Goal: Transaction & Acquisition: Purchase product/service

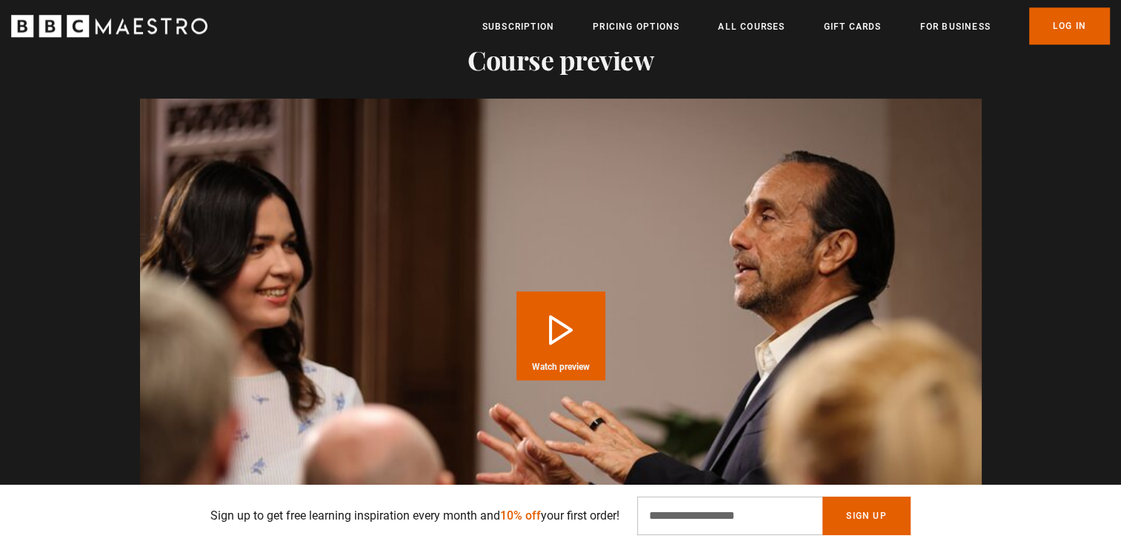
scroll to position [1481, 0]
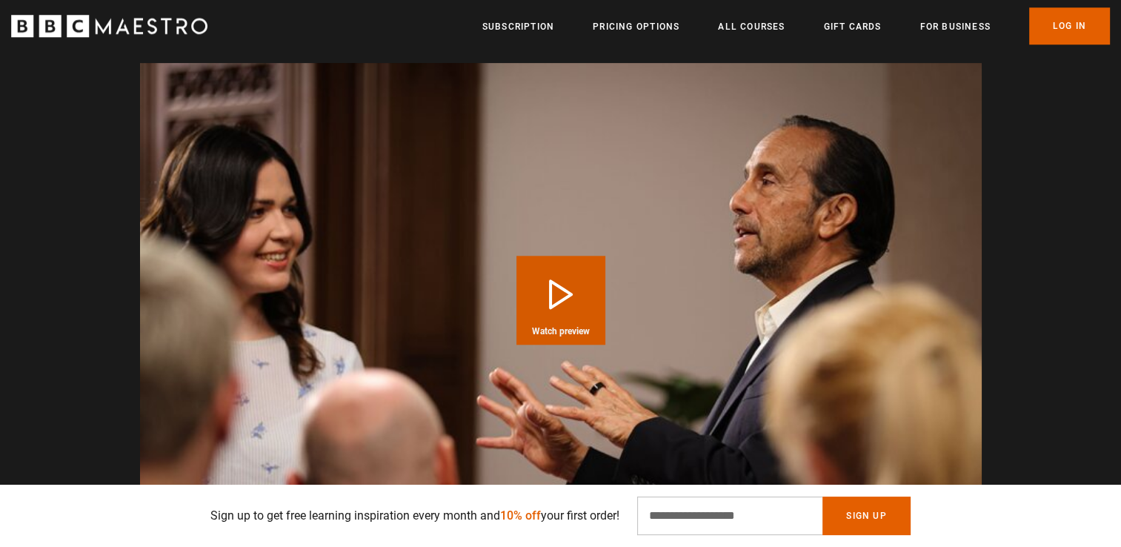
click at [543, 309] on button "Play Course overview for Public Speaking and Communication with [PERSON_NAME] W…" at bounding box center [560, 300] width 89 height 89
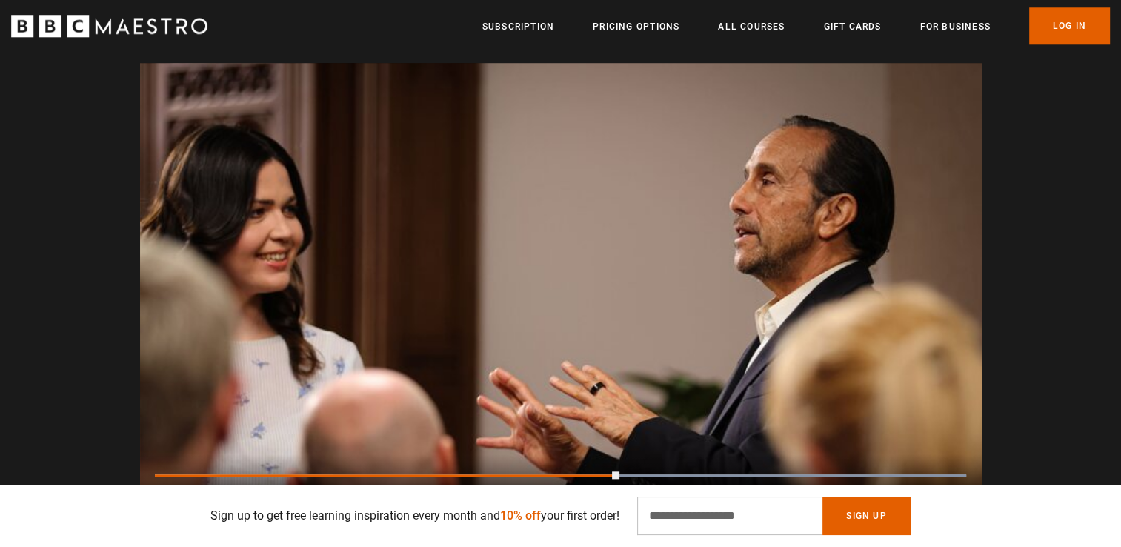
scroll to position [0, 1358]
click at [630, 267] on video "Video Player" at bounding box center [560, 299] width 841 height 473
click at [621, 324] on video "Video Player" at bounding box center [560, 299] width 841 height 473
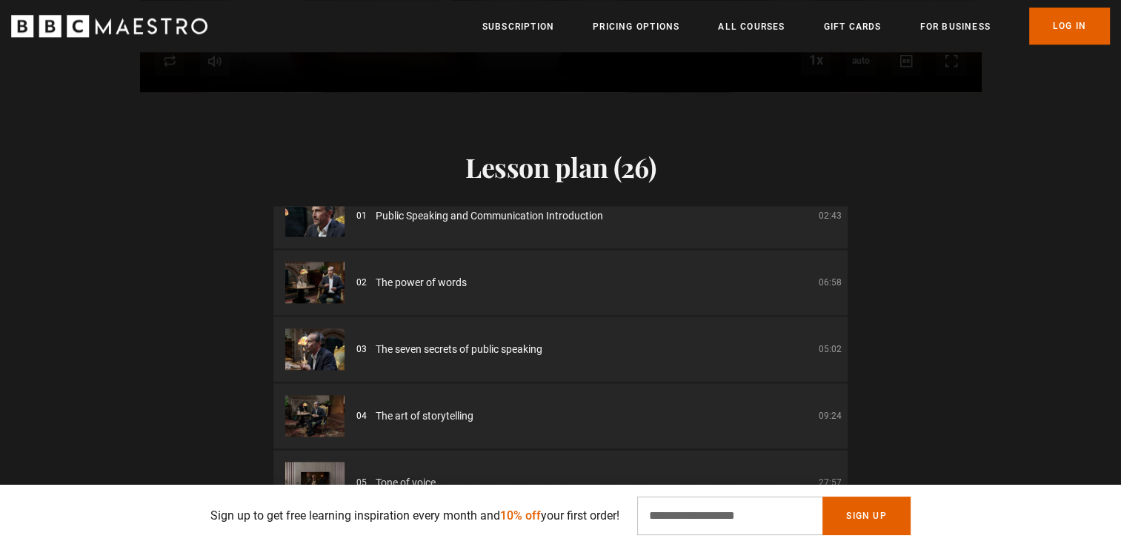
scroll to position [0, 0]
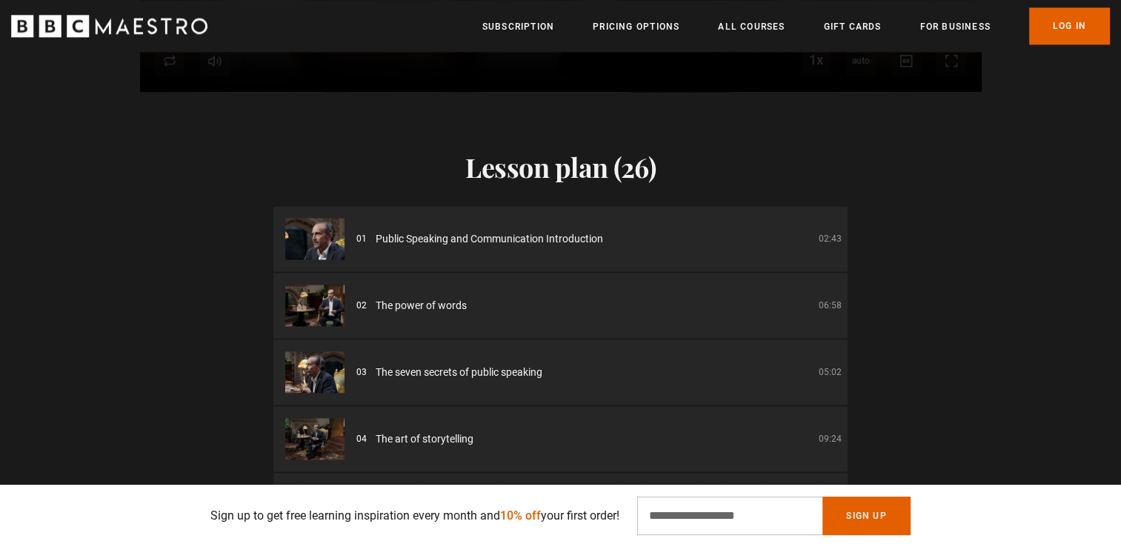
click at [419, 294] on li "02 The power of words 06:58" at bounding box center [560, 305] width 574 height 65
click at [311, 312] on img at bounding box center [314, 304] width 59 height 41
click at [312, 312] on img at bounding box center [314, 304] width 59 height 41
click at [313, 249] on img at bounding box center [314, 238] width 59 height 41
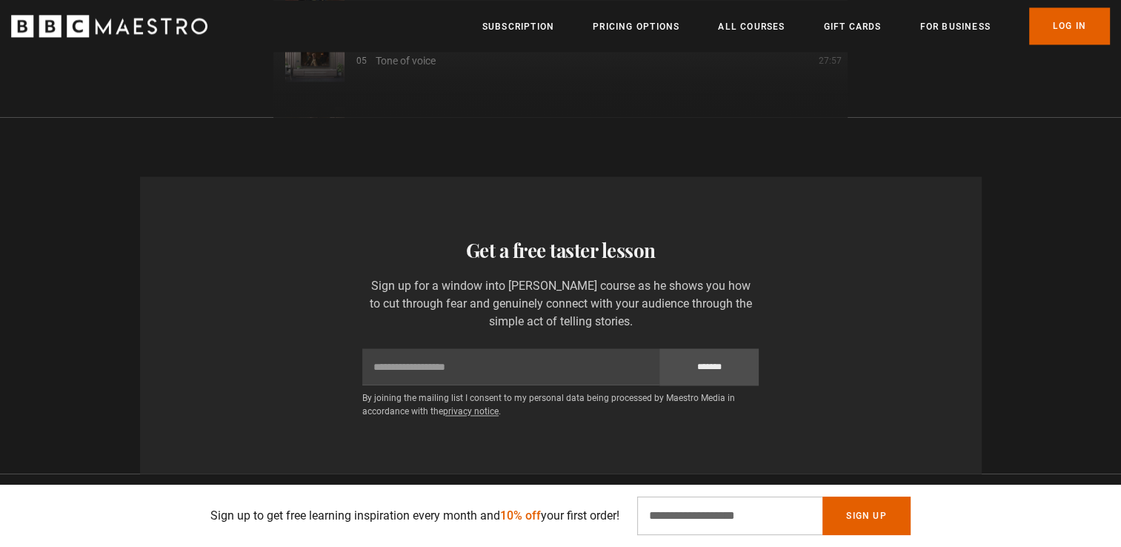
scroll to position [0, 2717]
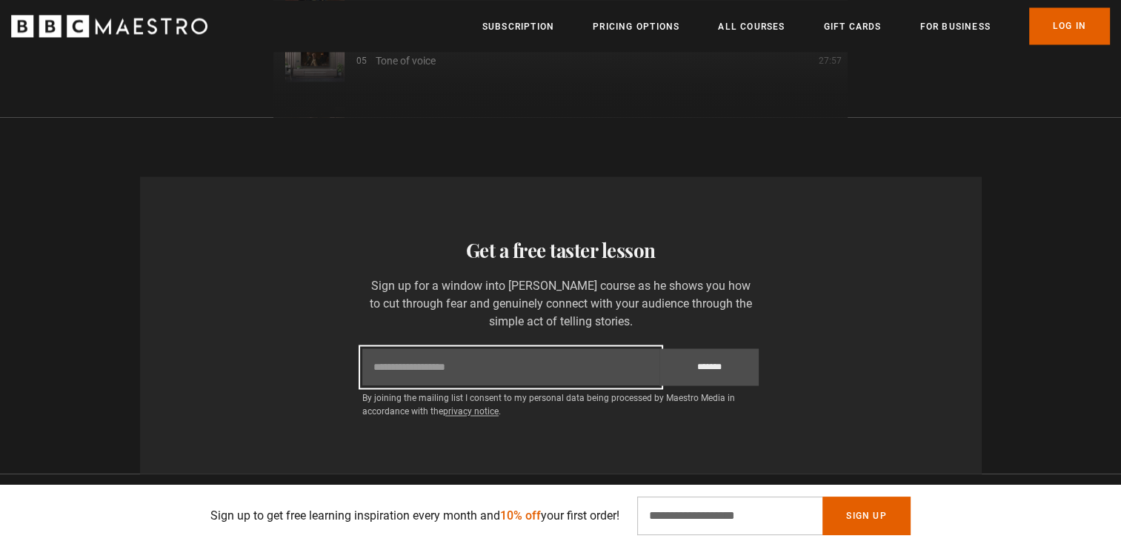
click at [437, 372] on input "Email" at bounding box center [510, 366] width 297 height 37
type input "**********"
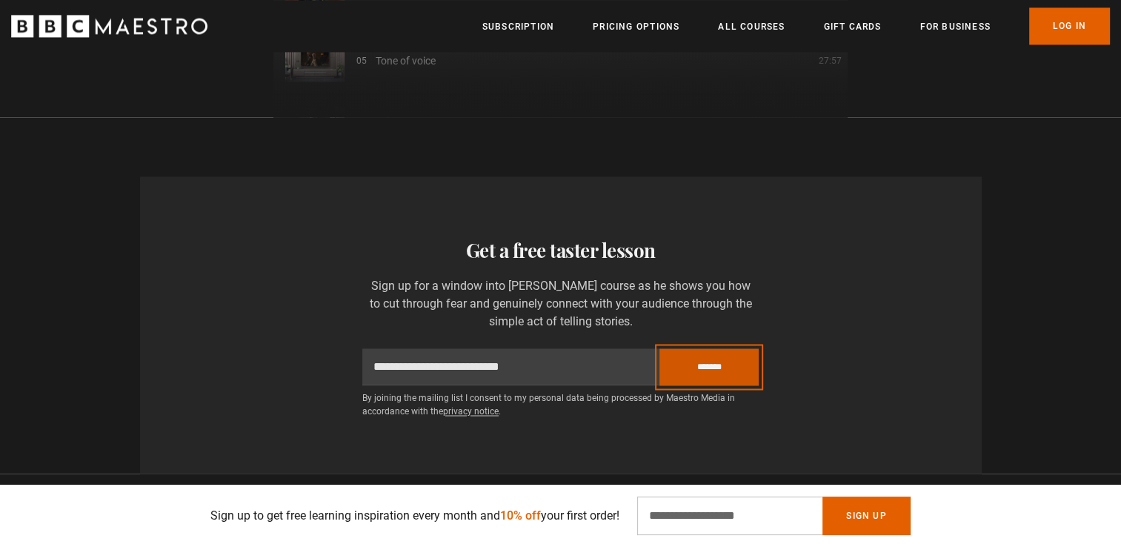
click at [717, 366] on input "*******" at bounding box center [708, 366] width 99 height 37
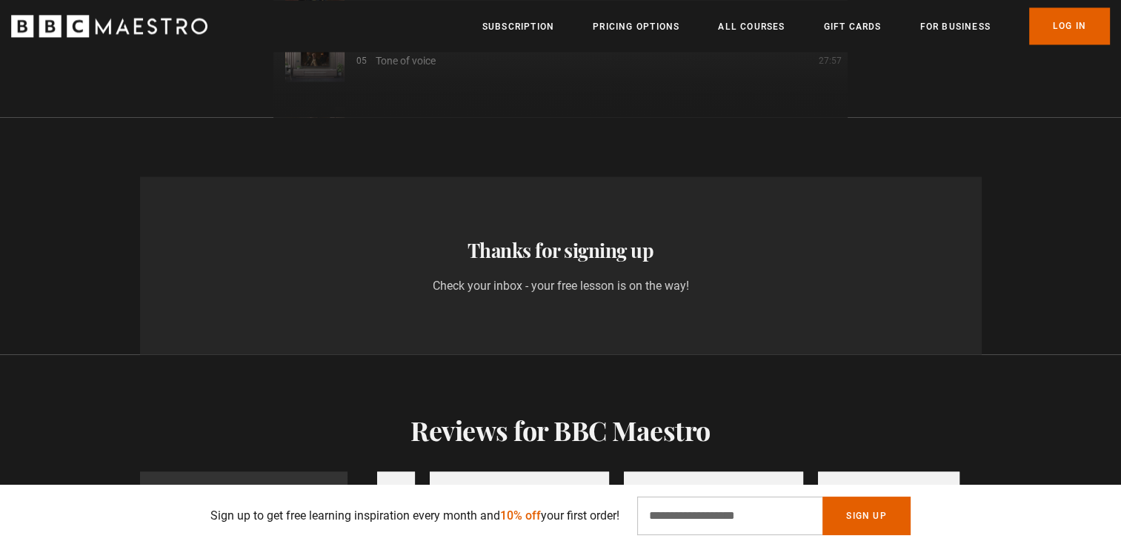
scroll to position [0, 3298]
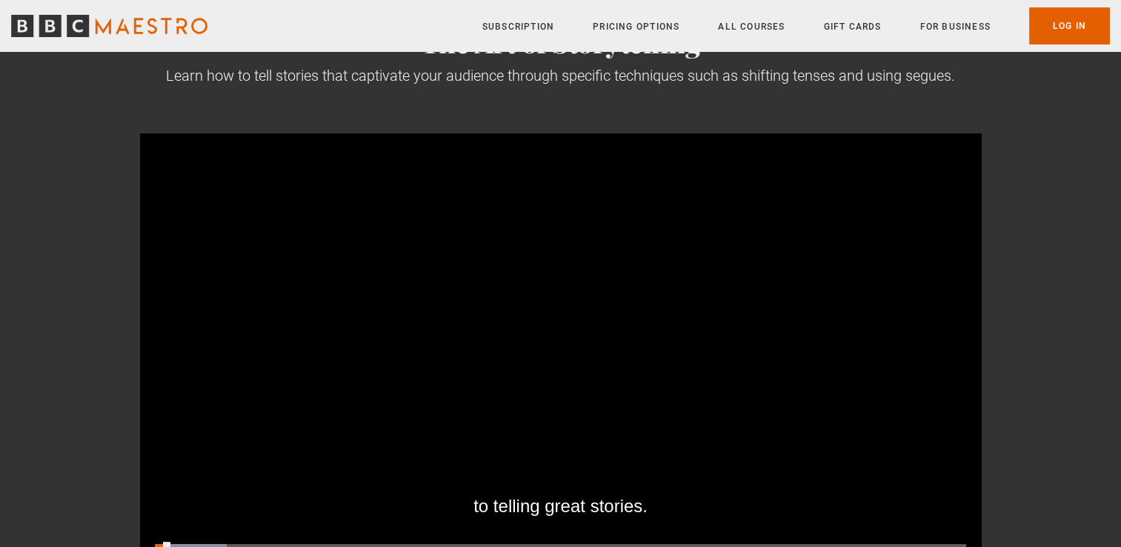
scroll to position [148, 0]
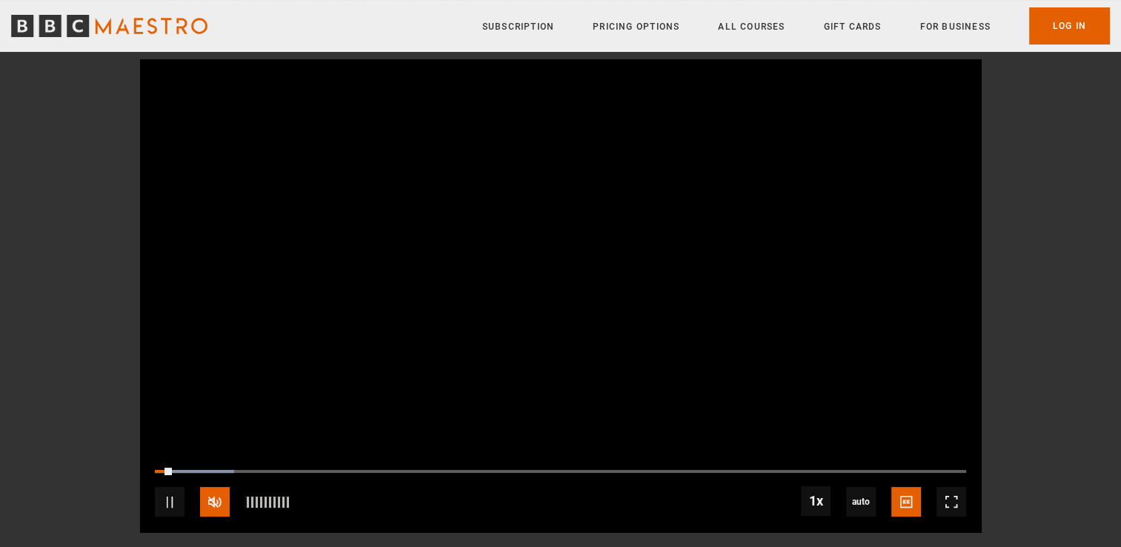
click at [208, 499] on span "Video Player" at bounding box center [215, 502] width 30 height 30
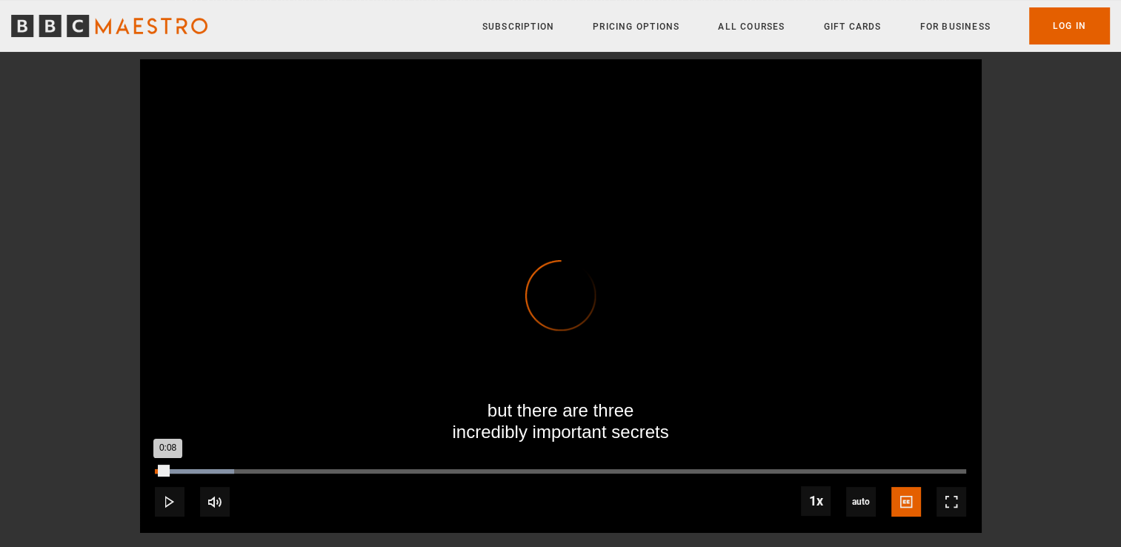
drag, startPoint x: 167, startPoint y: 470, endPoint x: 157, endPoint y: 470, distance: 10.4
click at [157, 470] on div "0:08" at bounding box center [161, 471] width 13 height 4
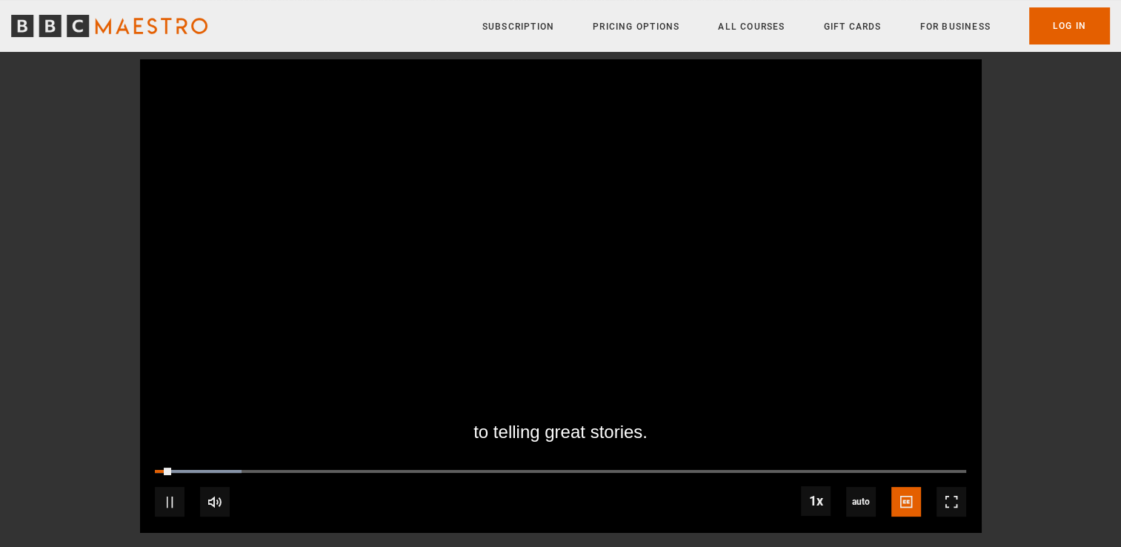
click at [776, 337] on video "Video Player" at bounding box center [560, 295] width 841 height 473
click at [169, 499] on span "Video Player" at bounding box center [170, 502] width 30 height 30
click at [166, 499] on span "Video Player" at bounding box center [170, 502] width 30 height 30
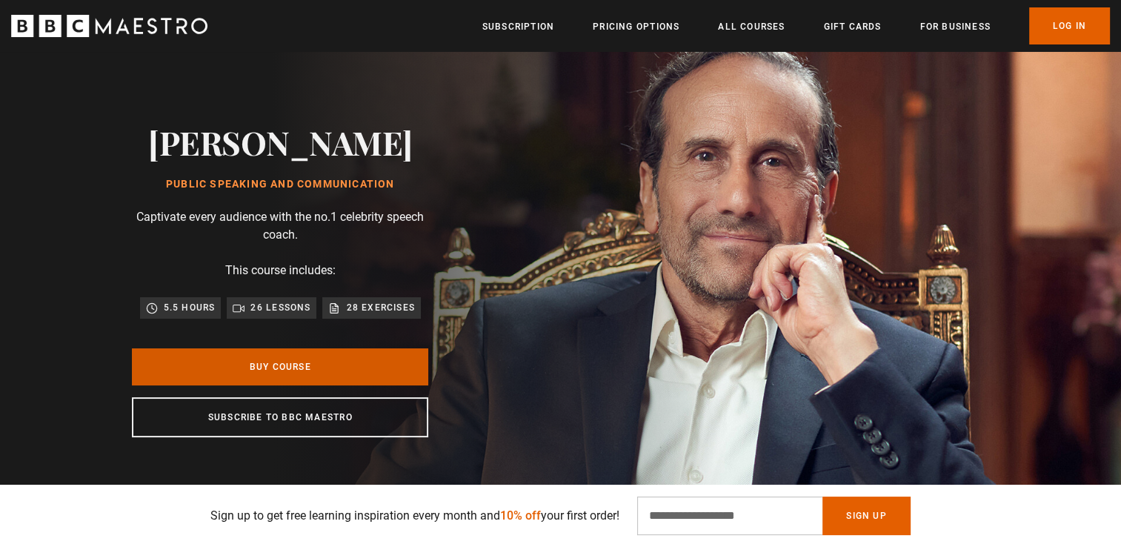
scroll to position [74, 0]
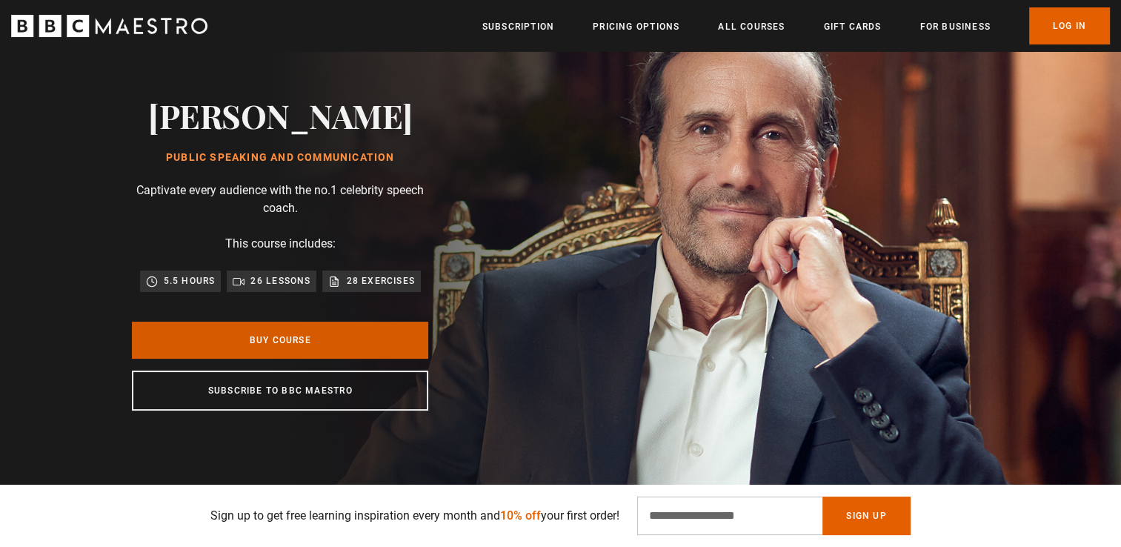
click at [353, 334] on link "Buy Course" at bounding box center [280, 339] width 296 height 37
